Goal: Information Seeking & Learning: Learn about a topic

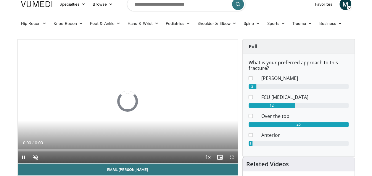
scroll to position [43, 0]
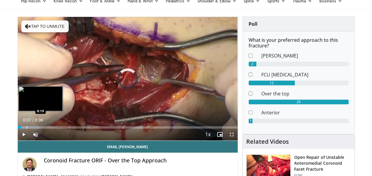
click at [27, 127] on div "Progress Bar" at bounding box center [27, 127] width 1 height 2
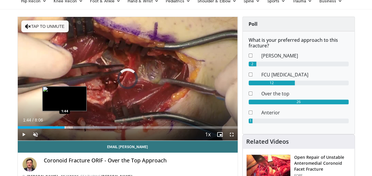
click at [65, 125] on div "Loaded : 44.82% 2:33 1:44" at bounding box center [128, 126] width 220 height 6
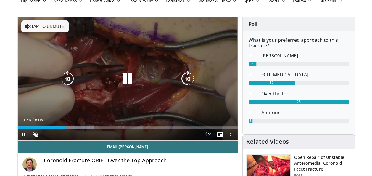
click at [126, 81] on icon "Video Player" at bounding box center [127, 78] width 17 height 17
click at [118, 70] on div "10 seconds Tap to unmute" at bounding box center [128, 78] width 220 height 123
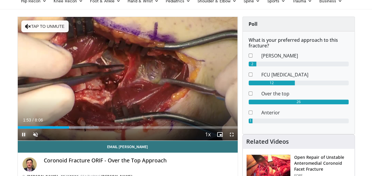
click at [24, 134] on span "Video Player" at bounding box center [24, 134] width 12 height 12
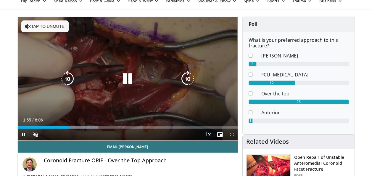
click at [103, 114] on div "10 seconds Tap to unmute" at bounding box center [128, 78] width 220 height 123
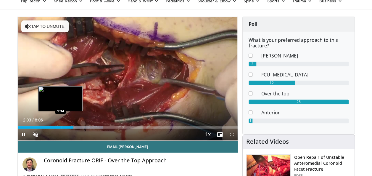
click at [61, 127] on div "Progress Bar" at bounding box center [61, 127] width 1 height 2
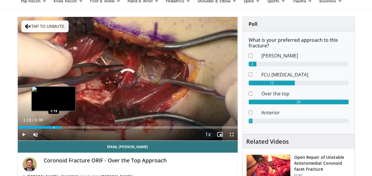
click at [53, 126] on div "1:19" at bounding box center [40, 127] width 44 height 2
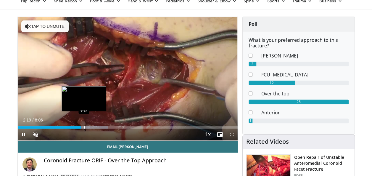
click at [84, 127] on div "Progress Bar" at bounding box center [84, 127] width 1 height 2
click at [81, 127] on div "2:28" at bounding box center [51, 127] width 67 height 2
click at [79, 128] on div "Progress Bar" at bounding box center [79, 127] width 1 height 2
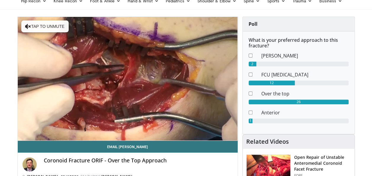
click at [80, 128] on video-js "**********" at bounding box center [128, 79] width 220 height 124
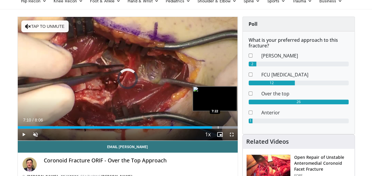
click at [218, 126] on div "Progress Bar" at bounding box center [218, 127] width 1 height 2
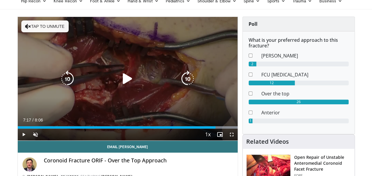
click at [215, 126] on div "Loaded : 100.00% 7:17 7:21" at bounding box center [128, 127] width 220 height 2
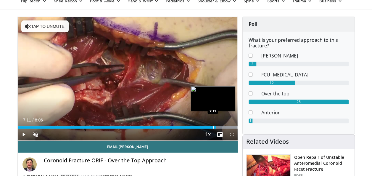
click at [213, 126] on div "Progress Bar" at bounding box center [213, 127] width 1 height 2
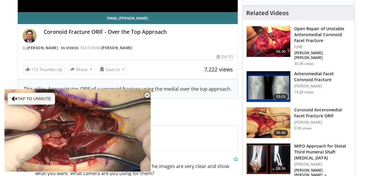
scroll to position [171, 0]
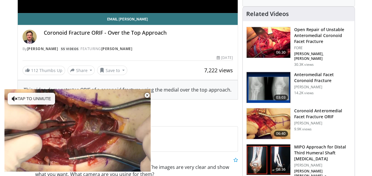
click at [268, 116] on img at bounding box center [269, 123] width 44 height 31
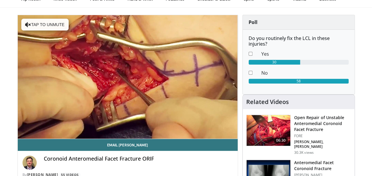
scroll to position [57, 0]
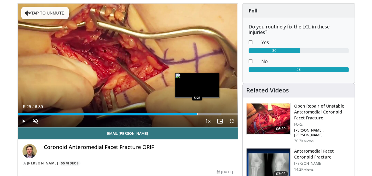
click at [197, 113] on div "Progress Bar" at bounding box center [197, 114] width 1 height 2
click at [192, 113] on div "Loaded : 92.71% 5:16 5:16" at bounding box center [128, 114] width 220 height 2
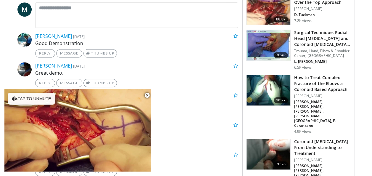
scroll to position [0, 0]
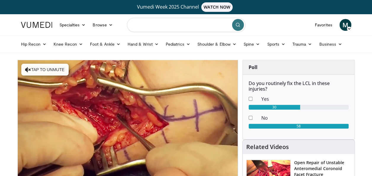
click at [183, 23] on input "Search topics, interventions" at bounding box center [186, 25] width 118 height 14
type input "**********"
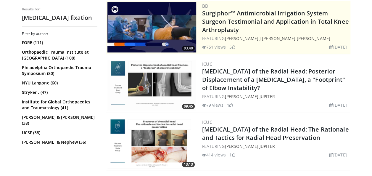
scroll to position [145, 0]
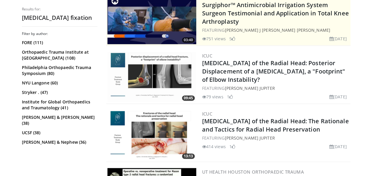
click at [173, 70] on img at bounding box center [151, 77] width 89 height 50
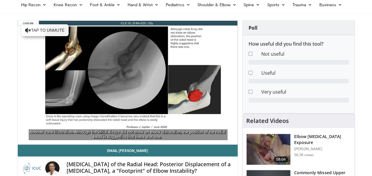
scroll to position [47, 0]
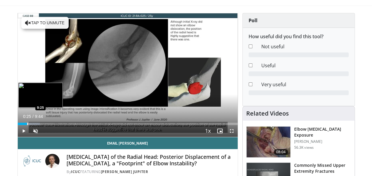
click at [27, 123] on div "Progress Bar" at bounding box center [27, 124] width 1 height 2
click at [39, 123] on div "Progress Bar" at bounding box center [39, 124] width 1 height 2
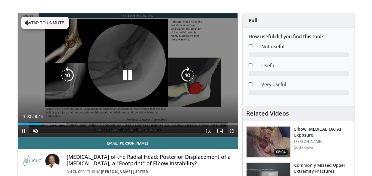
click at [127, 72] on icon "Video Player" at bounding box center [127, 75] width 17 height 17
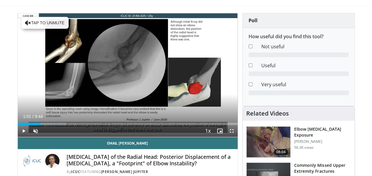
click at [125, 74] on div "10 seconds Tap to unmute" at bounding box center [128, 74] width 220 height 123
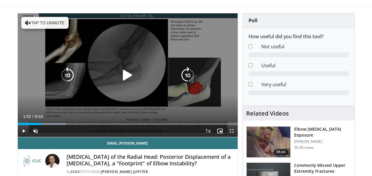
click at [128, 77] on icon "Video Player" at bounding box center [127, 75] width 17 height 17
click at [128, 76] on icon "Video Player" at bounding box center [127, 75] width 17 height 17
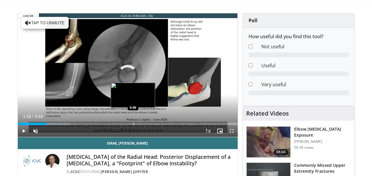
click at [133, 124] on div "Loaded : 23.76% 1:16 5:06" at bounding box center [128, 124] width 220 height 2
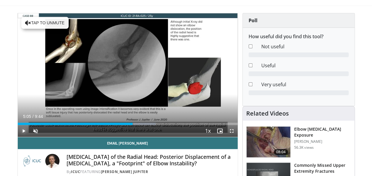
click at [26, 130] on span "Video Player" at bounding box center [24, 131] width 12 height 12
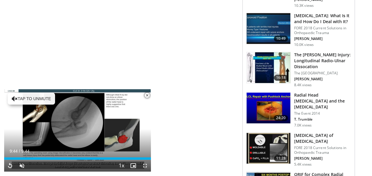
scroll to position [377, 0]
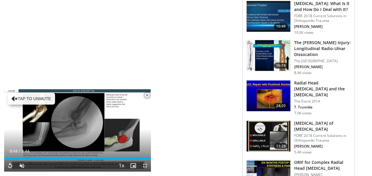
click at [279, 82] on img at bounding box center [269, 95] width 44 height 31
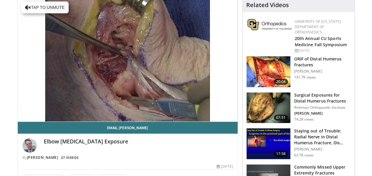
scroll to position [70, 0]
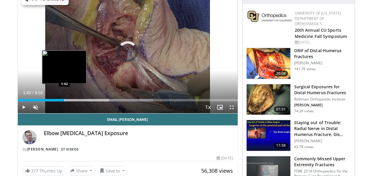
click at [65, 99] on div "Progress Bar" at bounding box center [65, 100] width 1 height 2
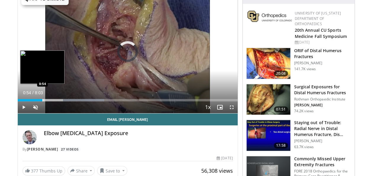
click at [43, 101] on div "Progress Bar" at bounding box center [43, 100] width 1 height 2
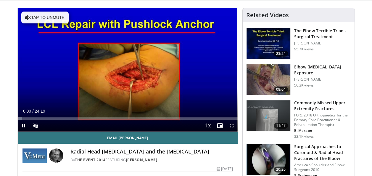
scroll to position [47, 0]
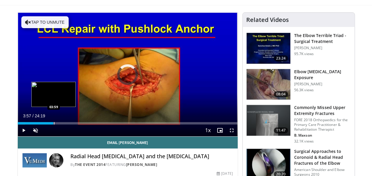
click at [53, 122] on div "Loaded : 3.39% 03:57 03:59" at bounding box center [128, 123] width 220 height 2
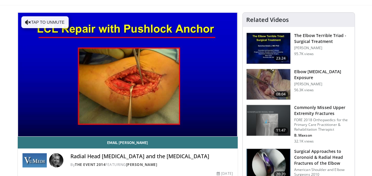
click at [31, 123] on video-js "**********" at bounding box center [128, 75] width 220 height 124
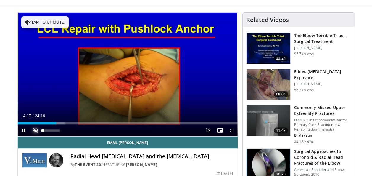
click at [33, 124] on span "Video Player" at bounding box center [36, 130] width 12 height 12
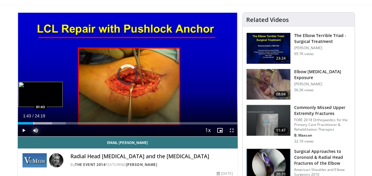
click at [33, 123] on div "Progress Bar" at bounding box center [33, 123] width 1 height 2
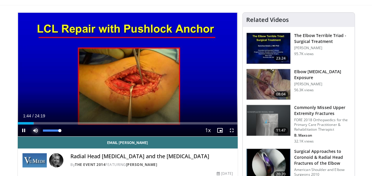
click at [36, 130] on span "Video Player" at bounding box center [36, 130] width 12 height 12
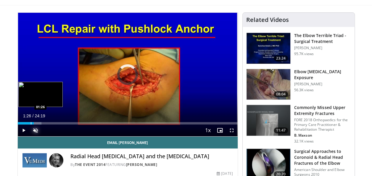
click at [31, 123] on div "Progress Bar" at bounding box center [31, 123] width 1 height 2
click at [28, 123] on div "Progress Bar" at bounding box center [28, 123] width 1 height 2
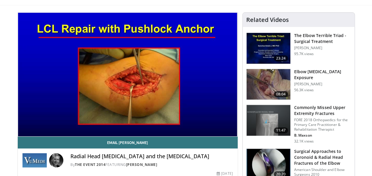
click at [23, 123] on video-js "**********" at bounding box center [128, 75] width 220 height 124
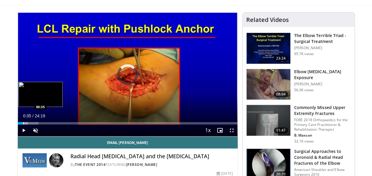
click at [23, 123] on div "Progress Bar" at bounding box center [23, 123] width 1 height 2
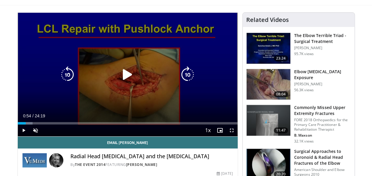
click at [0, 0] on div "Progress Bar" at bounding box center [0, 0] width 0 height 0
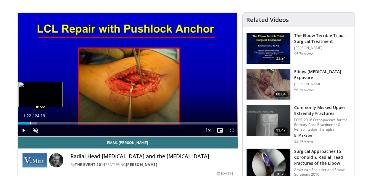
click at [30, 122] on div "Progress Bar" at bounding box center [30, 123] width 1 height 2
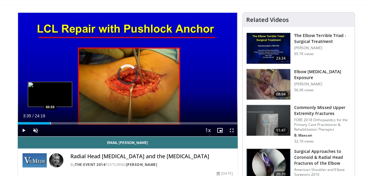
click at [50, 123] on div "Progress Bar" at bounding box center [50, 123] width 1 height 2
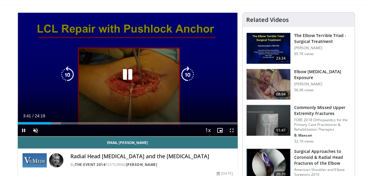
click at [119, 101] on div "10 seconds Tap to unmute" at bounding box center [128, 74] width 220 height 123
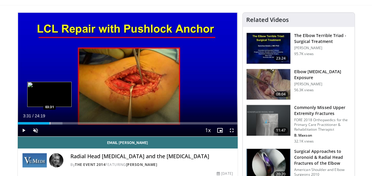
click at [50, 123] on div "Progress Bar" at bounding box center [50, 123] width 1 height 2
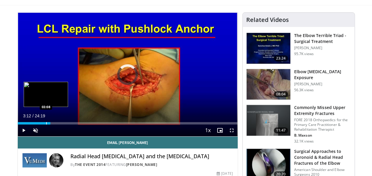
click at [46, 122] on div "Progress Bar" at bounding box center [46, 123] width 1 height 2
click at [45, 123] on div "Progress Bar" at bounding box center [45, 123] width 1 height 2
click at [49, 122] on div "Progress Bar" at bounding box center [49, 123] width 1 height 2
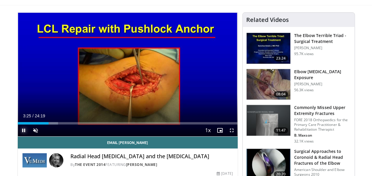
click at [23, 128] on span "Video Player" at bounding box center [24, 130] width 12 height 12
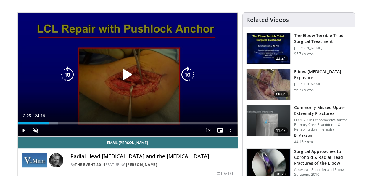
click at [120, 68] on icon "Video Player" at bounding box center [127, 74] width 17 height 17
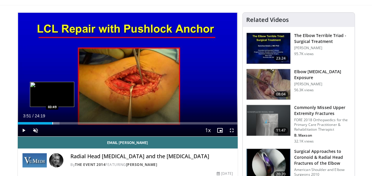
click at [52, 123] on div "Progress Bar" at bounding box center [52, 123] width 1 height 2
click at [59, 121] on div "Loaded : 20.35% 04:32 04:32" at bounding box center [128, 122] width 220 height 6
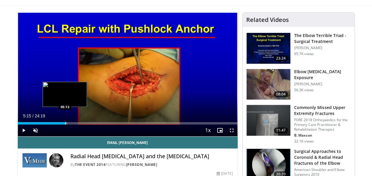
click at [65, 123] on div "Progress Bar" at bounding box center [65, 123] width 1 height 2
click at [62, 124] on div "Progress Bar" at bounding box center [62, 123] width 1 height 2
click at [70, 122] on div "Progress Bar" at bounding box center [70, 123] width 1 height 2
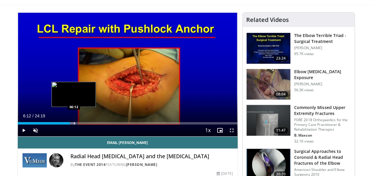
click at [74, 123] on div "Progress Bar" at bounding box center [74, 123] width 1 height 2
click at [73, 124] on div "Progress Bar" at bounding box center [73, 123] width 1 height 2
click at [70, 123] on div "Progress Bar" at bounding box center [70, 123] width 1 height 2
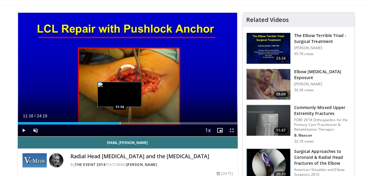
click at [120, 123] on div "Progress Bar" at bounding box center [120, 123] width 1 height 2
click at [127, 124] on div "Progress Bar" at bounding box center [127, 123] width 1 height 2
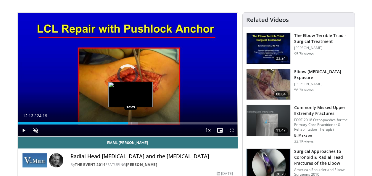
click at [130, 123] on div "Progress Bar" at bounding box center [132, 123] width 12 height 2
click at [134, 123] on div "Progress Bar" at bounding box center [134, 123] width 1 height 2
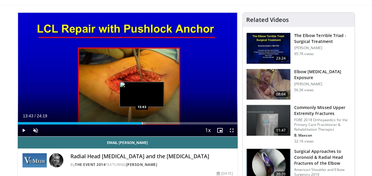
click at [142, 124] on div "Progress Bar" at bounding box center [142, 123] width 1 height 2
click at [146, 121] on div "Loaded : 61.06% 14:11 14:11" at bounding box center [128, 122] width 220 height 6
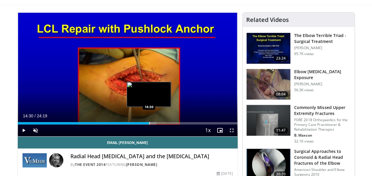
click at [149, 122] on div "Progress Bar" at bounding box center [149, 123] width 1 height 2
click at [154, 122] on div "Progress Bar" at bounding box center [154, 123] width 1 height 2
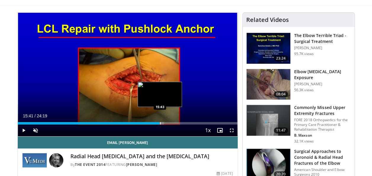
click at [159, 122] on div "Loaded : 66.49% 15:41 15:43" at bounding box center [128, 123] width 220 height 2
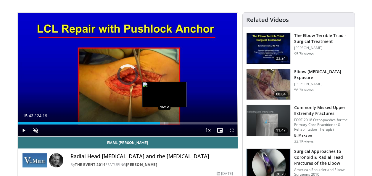
click at [165, 123] on div "Progress Bar" at bounding box center [165, 123] width 1 height 2
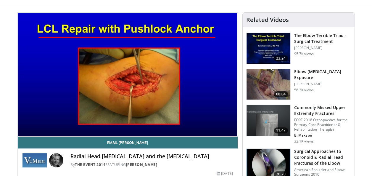
click at [171, 123] on video-js "**********" at bounding box center [128, 75] width 220 height 124
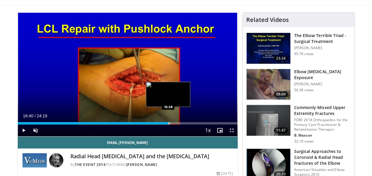
click at [168, 122] on div "Progress Bar" at bounding box center [168, 123] width 1 height 2
click at [167, 123] on div "Loaded : 72.60% 16:30 16:32" at bounding box center [128, 123] width 220 height 2
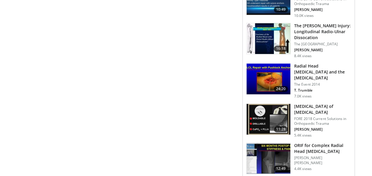
scroll to position [377, 0]
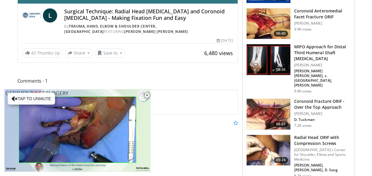
scroll to position [193, 0]
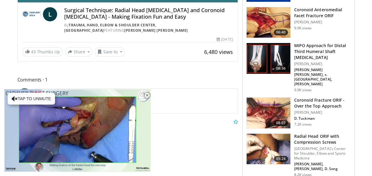
click at [273, 133] on img at bounding box center [269, 148] width 44 height 31
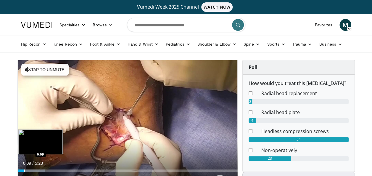
click at [24, 167] on div "Loaded : 12.25% 0:09 0:09" at bounding box center [128, 169] width 220 height 6
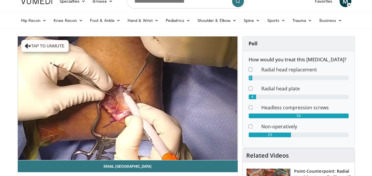
scroll to position [36, 0]
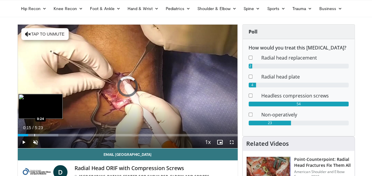
click at [34, 134] on div "Progress Bar" at bounding box center [34, 135] width 1 height 2
click at [41, 134] on div "Progress Bar" at bounding box center [41, 135] width 1 height 2
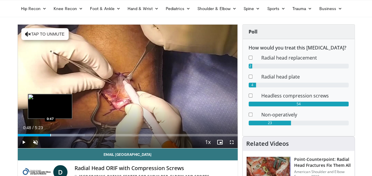
click at [50, 134] on div "Progress Bar" at bounding box center [50, 135] width 1 height 2
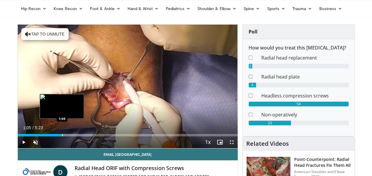
click at [62, 133] on div "Loaded : 34.05% 0:50 1:05" at bounding box center [128, 134] width 220 height 6
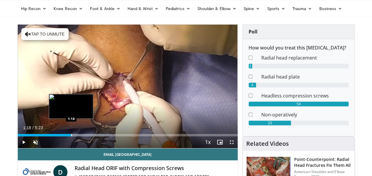
click at [71, 135] on div "Loaded : 42.92% 1:18 1:18" at bounding box center [128, 135] width 220 height 2
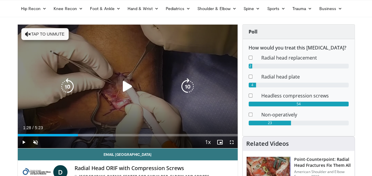
click at [78, 135] on div "Progress Bar" at bounding box center [82, 135] width 61 height 2
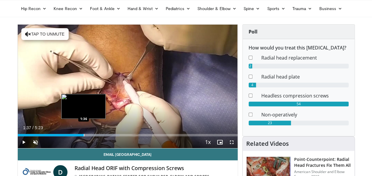
click at [84, 136] on div "Progress Bar" at bounding box center [84, 135] width 1 height 2
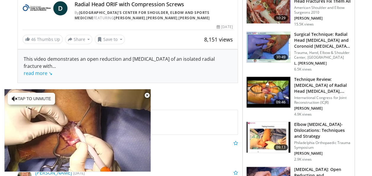
scroll to position [205, 0]
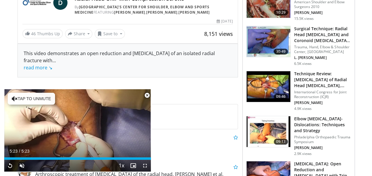
click at [264, 92] on img at bounding box center [269, 86] width 44 height 31
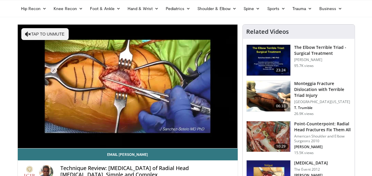
scroll to position [47, 0]
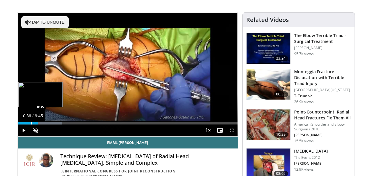
click at [31, 122] on div "Progress Bar" at bounding box center [31, 123] width 1 height 2
click at [39, 123] on div "Progress Bar" at bounding box center [39, 123] width 1 height 2
click at [46, 124] on div "Progress Bar" at bounding box center [46, 123] width 1 height 2
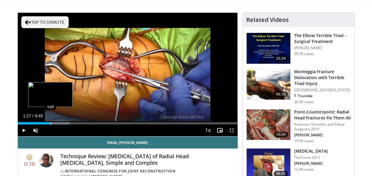
click at [51, 123] on div "Progress Bar" at bounding box center [51, 123] width 1 height 2
click at [58, 124] on div "Progress Bar" at bounding box center [58, 123] width 1 height 2
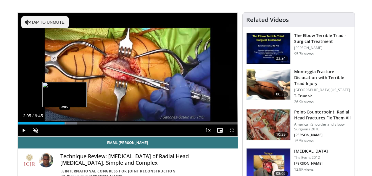
click at [65, 123] on div "Progress Bar" at bounding box center [65, 123] width 1 height 2
click at [63, 122] on div "Progress Bar" at bounding box center [63, 123] width 1 height 2
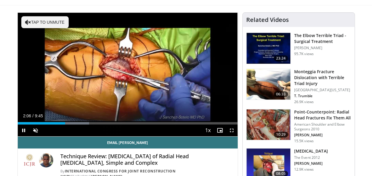
click at [70, 124] on video-js "**********" at bounding box center [128, 75] width 220 height 124
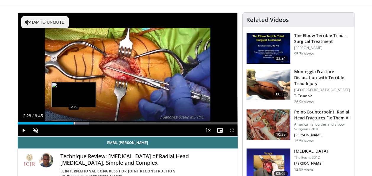
click at [73, 123] on div "Progress Bar" at bounding box center [72, 123] width 34 height 2
click at [77, 123] on video-js "**********" at bounding box center [128, 75] width 220 height 124
click at [81, 123] on div "Progress Bar" at bounding box center [81, 123] width 1 height 2
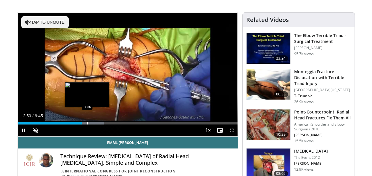
click at [87, 123] on video-js "**********" at bounding box center [128, 75] width 220 height 124
click at [91, 122] on div "Progress Bar" at bounding box center [91, 123] width 1 height 2
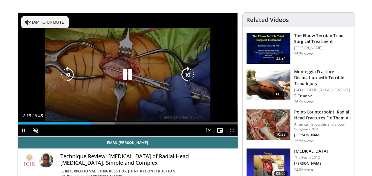
click at [98, 123] on video-js "**********" at bounding box center [128, 75] width 220 height 124
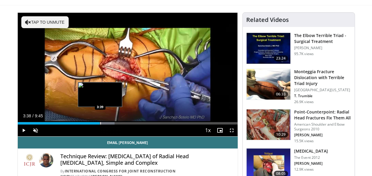
click at [100, 123] on div "Progress Bar" at bounding box center [98, 123] width 34 height 2
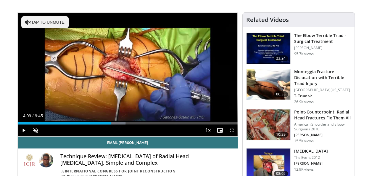
click at [111, 124] on div "Loaded : 49.11% 3:43 4:09" at bounding box center [128, 123] width 220 height 2
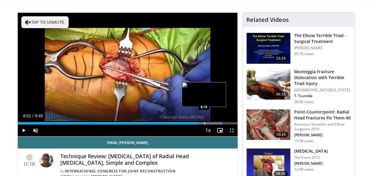
click at [204, 122] on div "Progress Bar" at bounding box center [204, 123] width 1 height 2
click at [210, 123] on div "Progress Bar" at bounding box center [212, 123] width 36 height 2
click at [211, 123] on div "Progress Bar" at bounding box center [211, 123] width 1 height 2
click at [208, 122] on div "Progress Bar" at bounding box center [208, 123] width 1 height 2
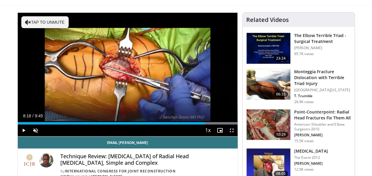
click at [205, 122] on div "Loaded : 99.93% 8:18 8:19" at bounding box center [128, 123] width 220 height 2
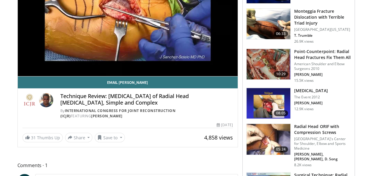
scroll to position [0, 0]
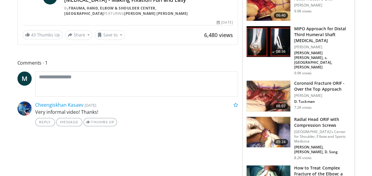
scroll to position [193, 0]
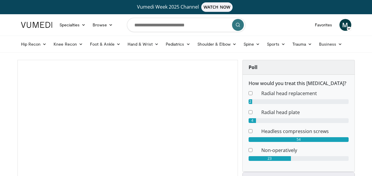
scroll to position [130, 0]
